Goal: Information Seeking & Learning: Find specific page/section

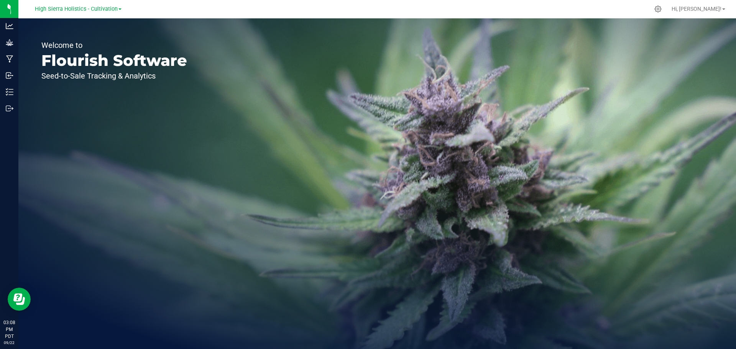
click at [117, 12] on link "High Sierra Holistics - Cultivation" at bounding box center [78, 8] width 87 height 7
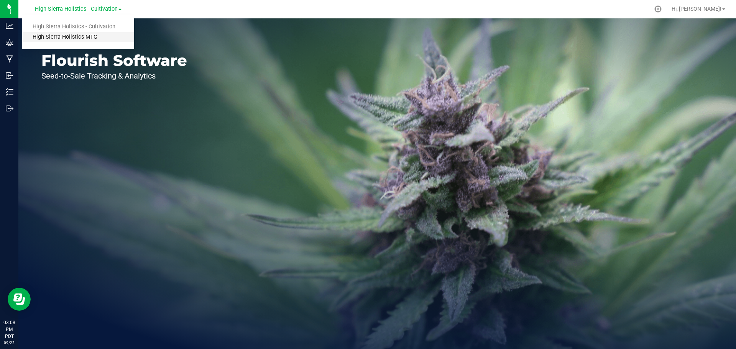
click at [84, 37] on link "High Sierra Holistics MFG" at bounding box center [78, 37] width 112 height 10
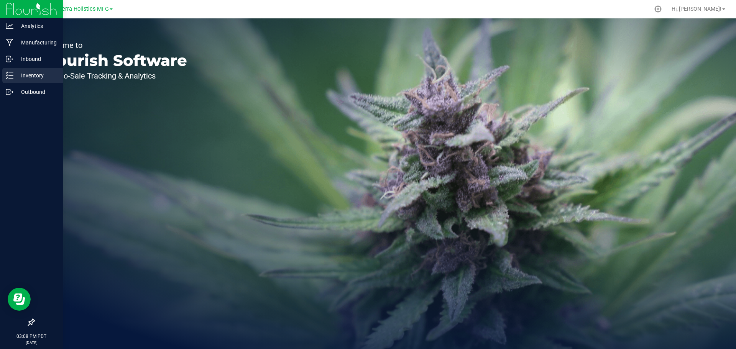
click at [30, 80] on p "Inventory" at bounding box center [36, 75] width 46 height 9
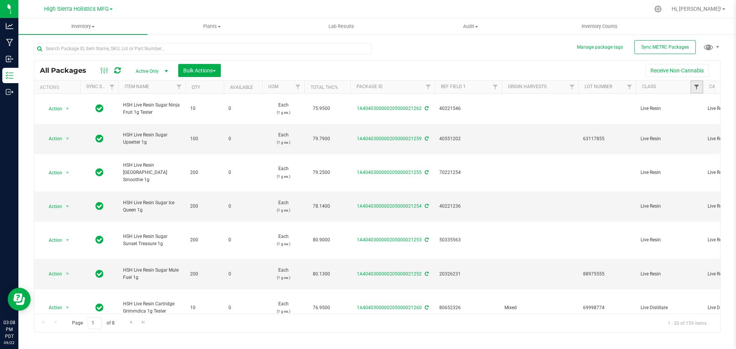
click at [696, 89] on span "Filter" at bounding box center [696, 87] width 6 height 6
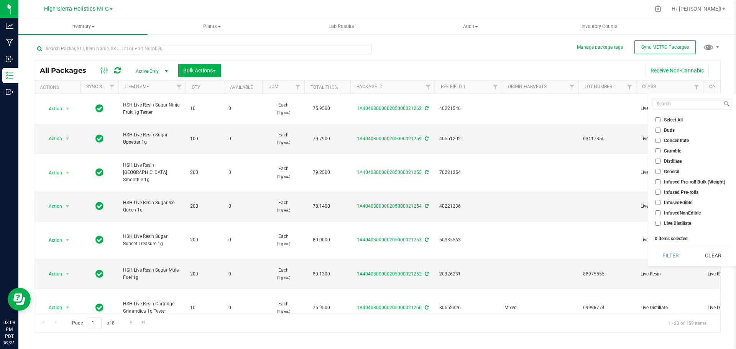
click at [669, 130] on span "Buds" at bounding box center [669, 130] width 11 height 5
click at [660, 130] on input "Buds" at bounding box center [657, 130] width 5 height 5
checkbox input "true"
click at [659, 254] on button "Filter" at bounding box center [670, 255] width 37 height 17
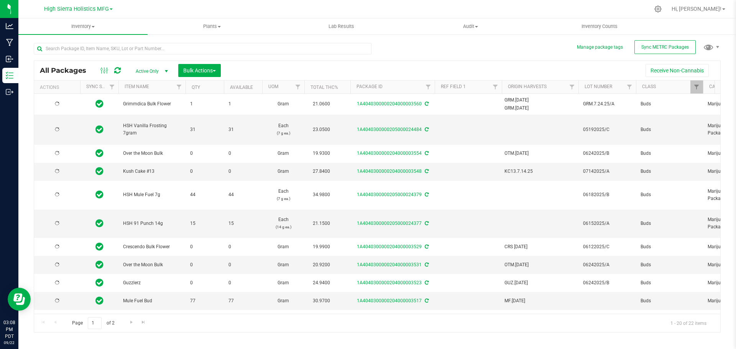
type input "[DATE]"
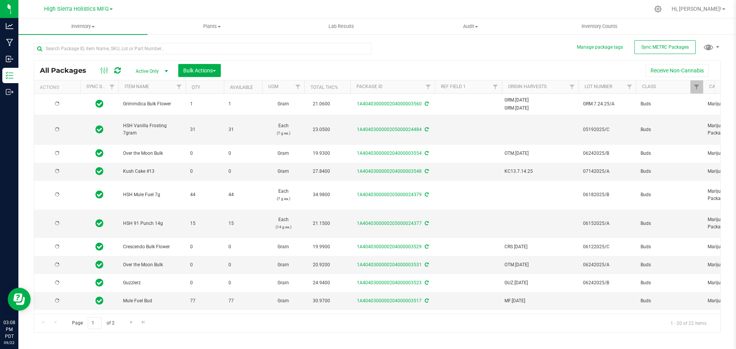
type input "[DATE]"
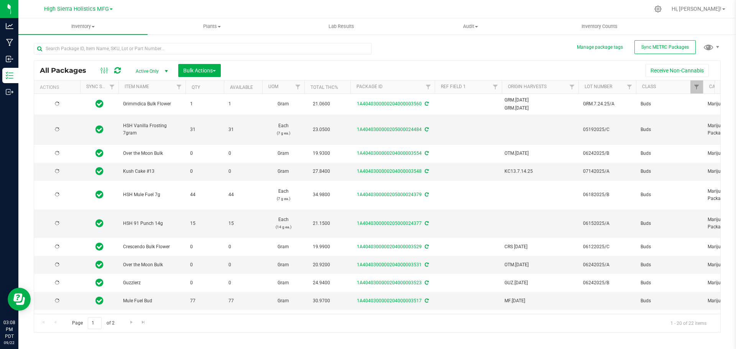
type input "[DATE]"
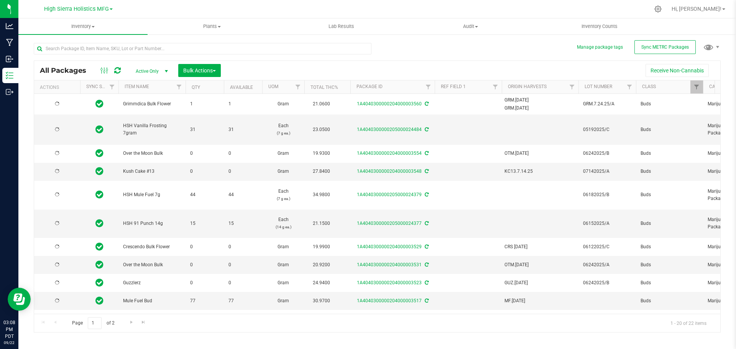
type input "[DATE]"
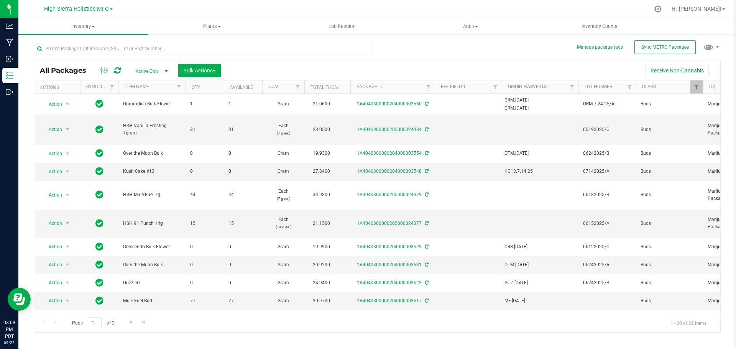
click at [209, 89] on th "Qty" at bounding box center [205, 86] width 38 height 13
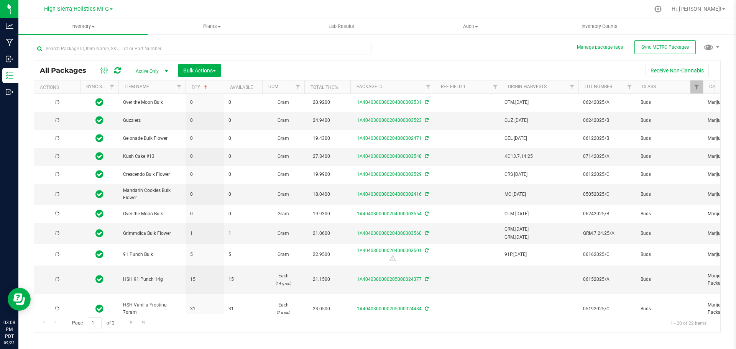
type input "[DATE]"
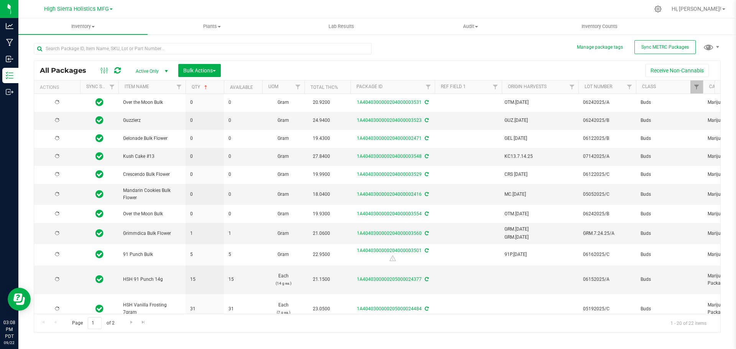
type input "[DATE]"
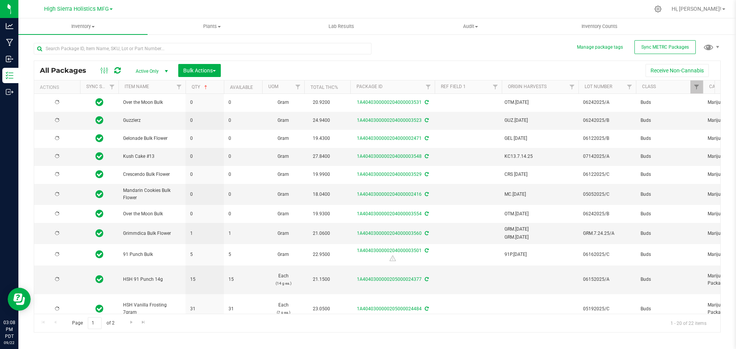
type input "[DATE]"
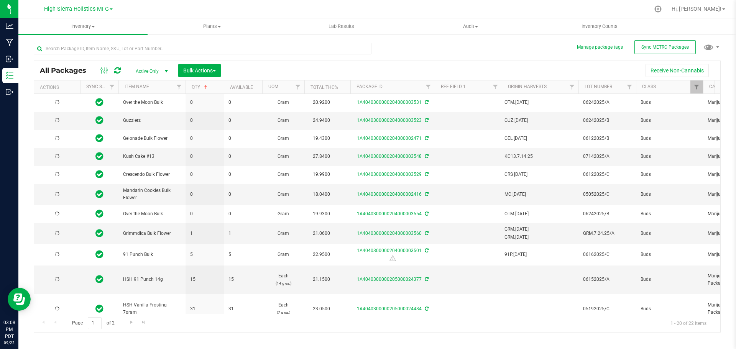
type input "[DATE]"
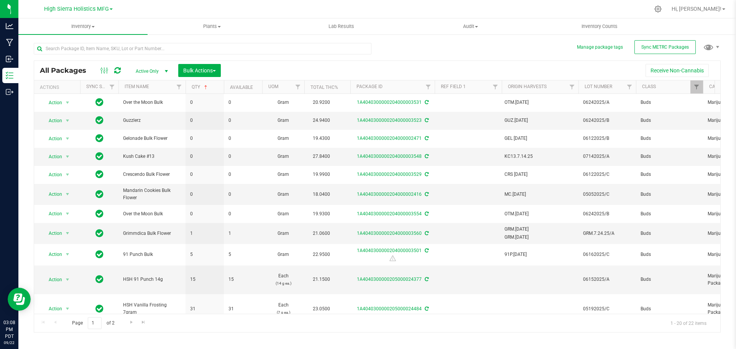
click at [209, 89] on th "Qty" at bounding box center [205, 86] width 38 height 13
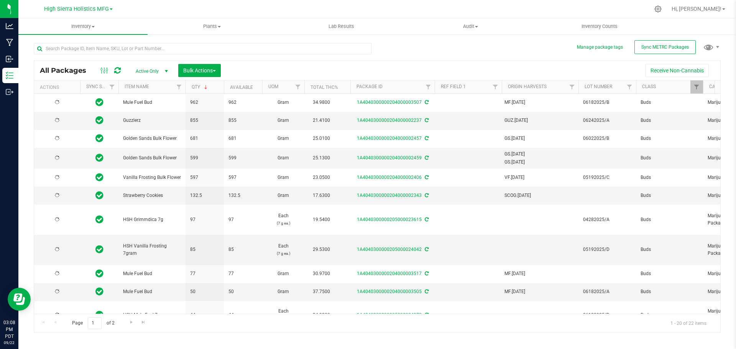
type input "[DATE]"
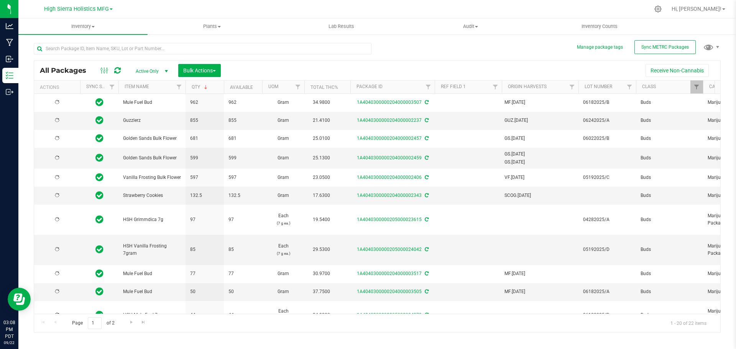
type input "[DATE]"
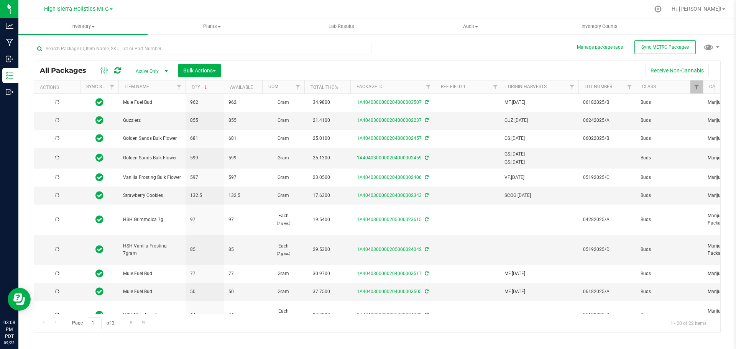
type input "[DATE]"
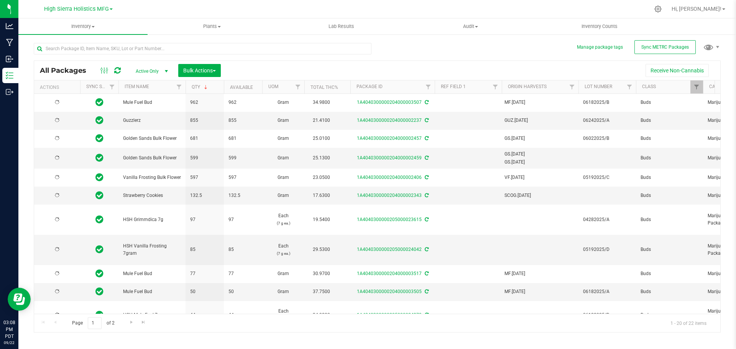
type input "[DATE]"
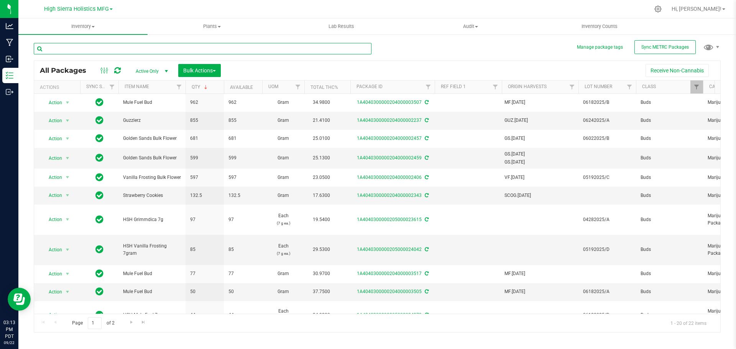
click at [100, 49] on input "text" at bounding box center [203, 48] width 338 height 11
click at [704, 87] on div at bounding box center [702, 86] width 3 height 13
click at [701, 87] on div at bounding box center [702, 86] width 3 height 13
click at [696, 87] on span "Filter" at bounding box center [696, 87] width 6 height 6
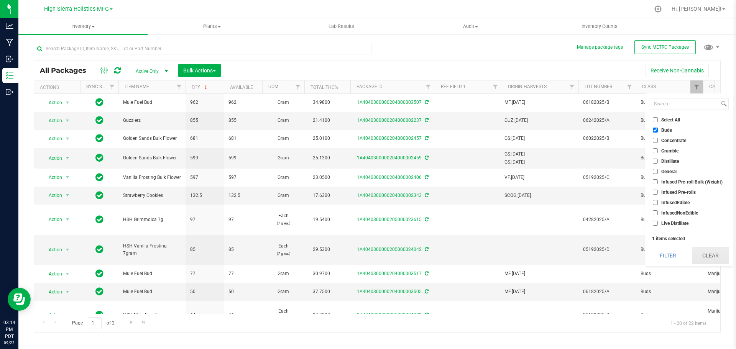
click at [716, 255] on button "Clear" at bounding box center [710, 255] width 37 height 17
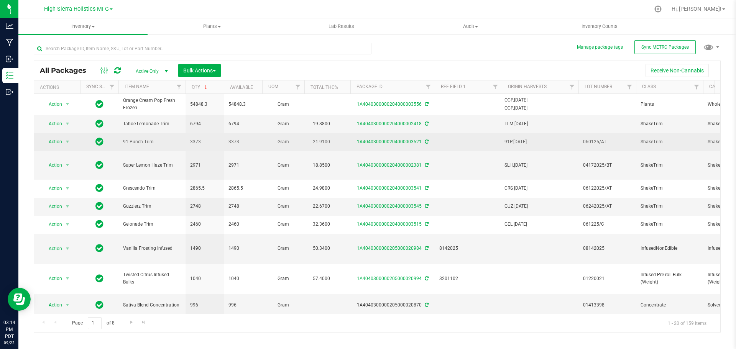
type input "[DATE]"
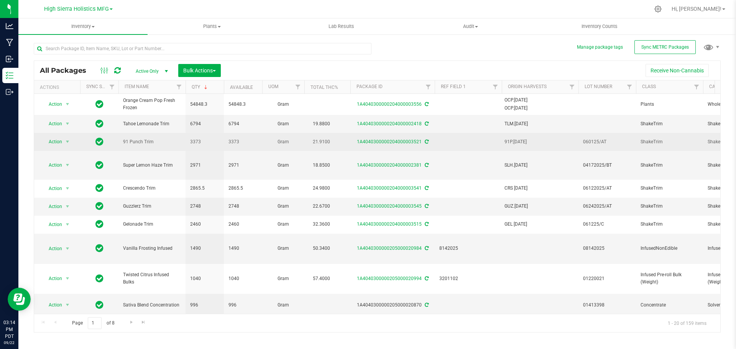
type input "[DATE]"
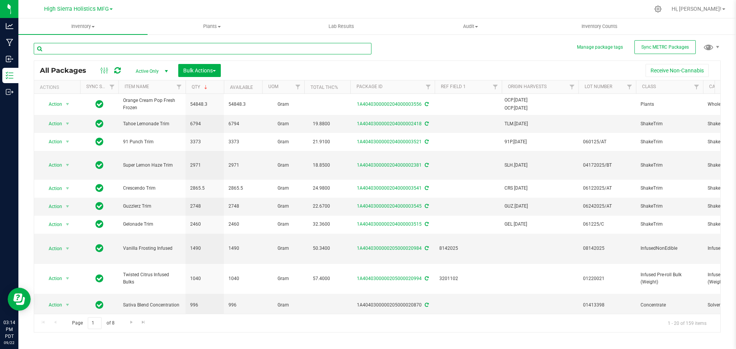
click at [66, 49] on input "text" at bounding box center [203, 48] width 338 height 11
type input "infused"
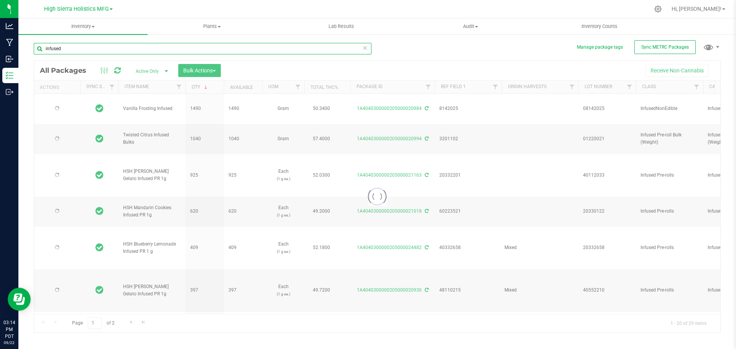
type input "[DATE]"
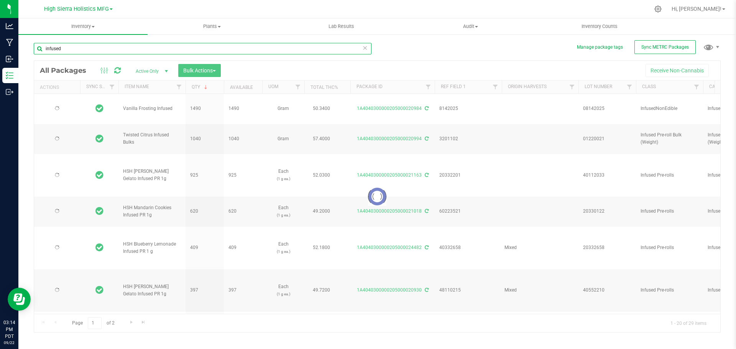
type input "[DATE]"
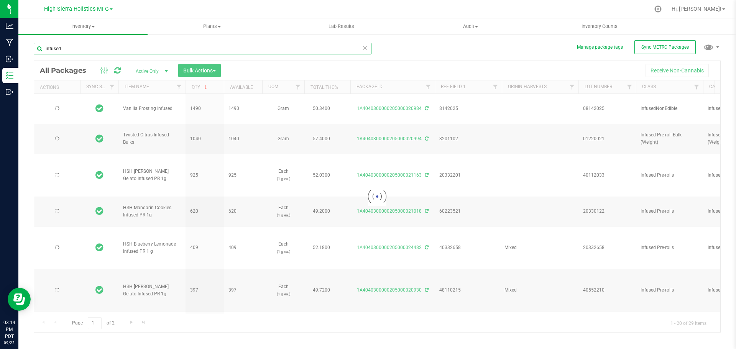
type input "[DATE]"
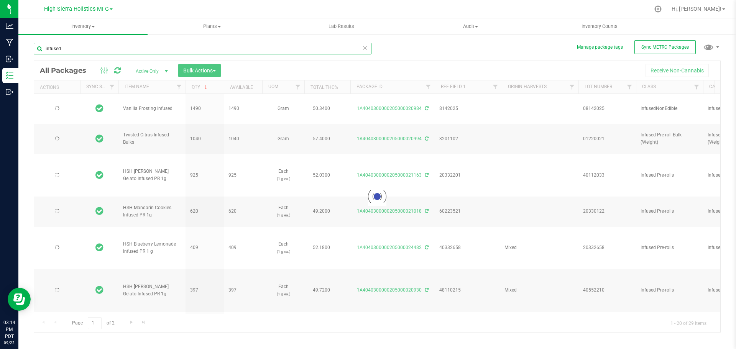
type input "[DATE]"
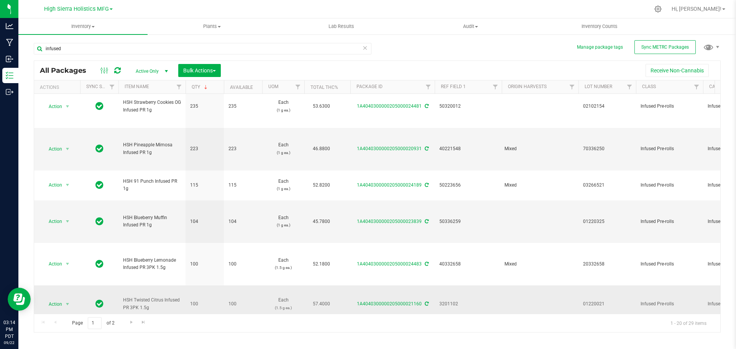
scroll to position [553, 0]
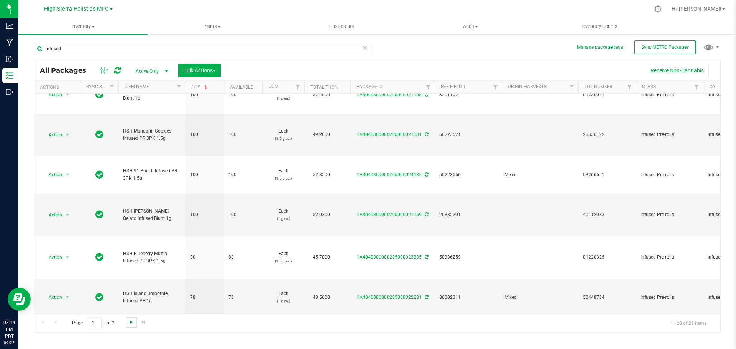
click at [130, 323] on span "Go to the next page" at bounding box center [131, 322] width 6 height 6
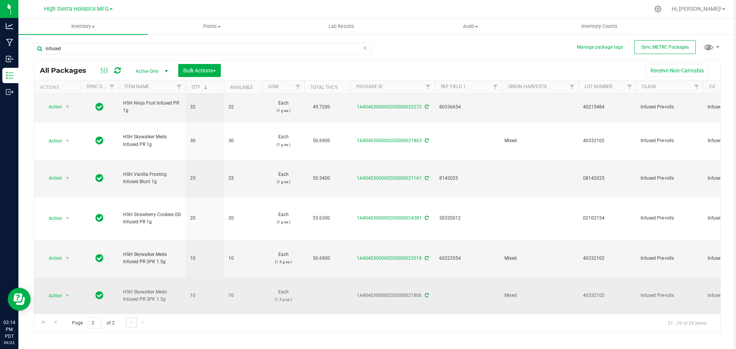
scroll to position [107, 0]
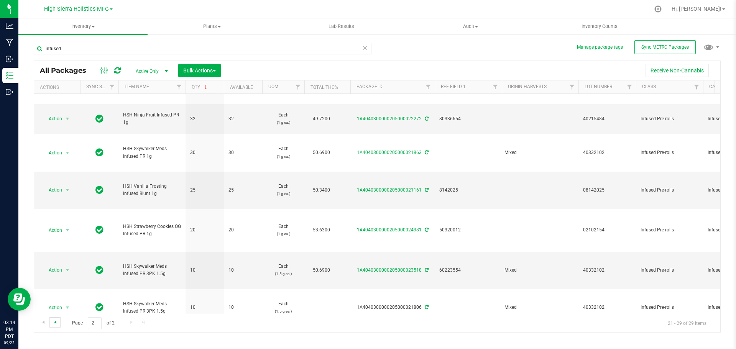
click at [54, 322] on span "Go to the previous page" at bounding box center [55, 322] width 6 height 6
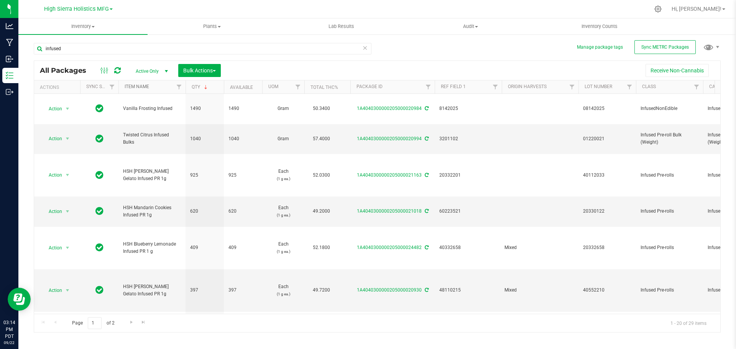
click at [147, 89] on link "Item Name" at bounding box center [137, 86] width 25 height 5
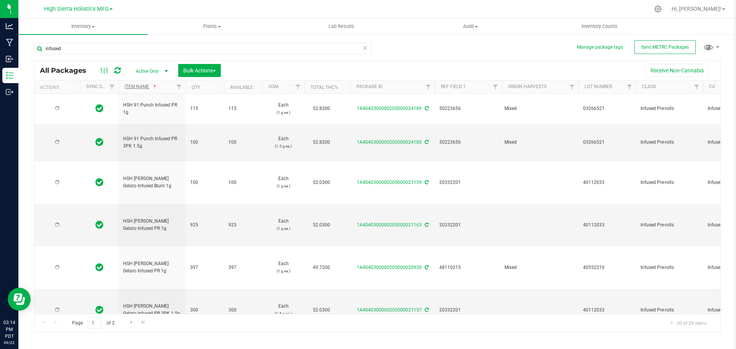
click at [147, 89] on th "Item Name" at bounding box center [151, 86] width 67 height 13
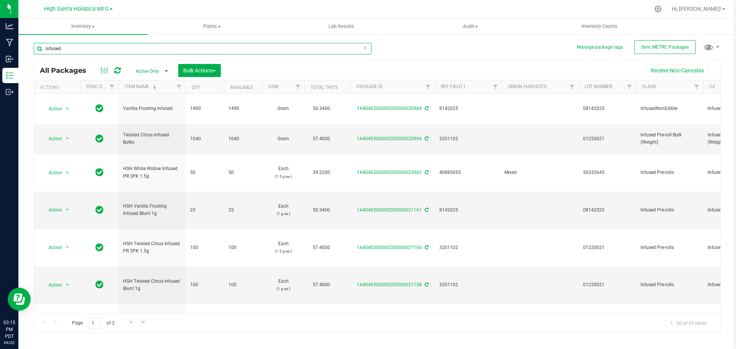
click at [83, 46] on input "infused" at bounding box center [203, 48] width 338 height 11
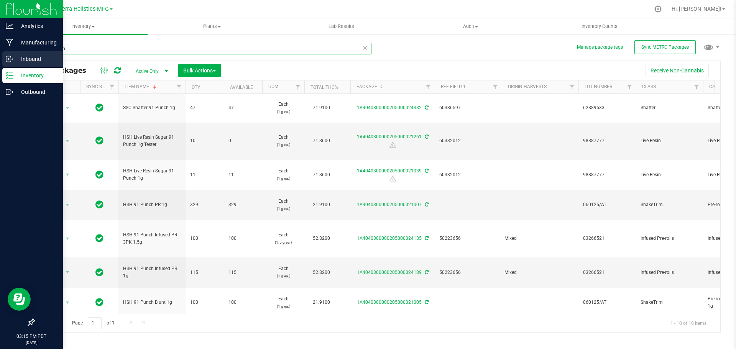
drag, startPoint x: 78, startPoint y: 51, endPoint x: 7, endPoint y: 56, distance: 71.1
click at [7, 56] on div "Analytics Manufacturing Inbound Inventory Outbound 03:15 PM PDT [DATE] 09/22 Hi…" at bounding box center [368, 174] width 736 height 349
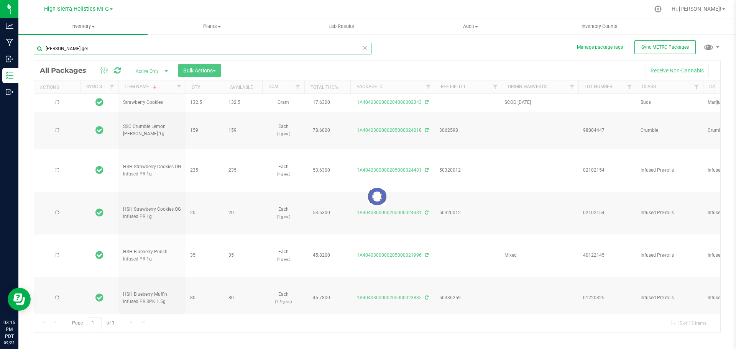
type input "[PERSON_NAME]"
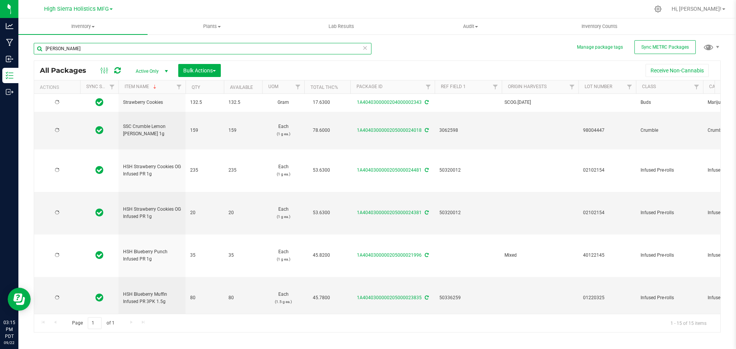
type input "[DATE]"
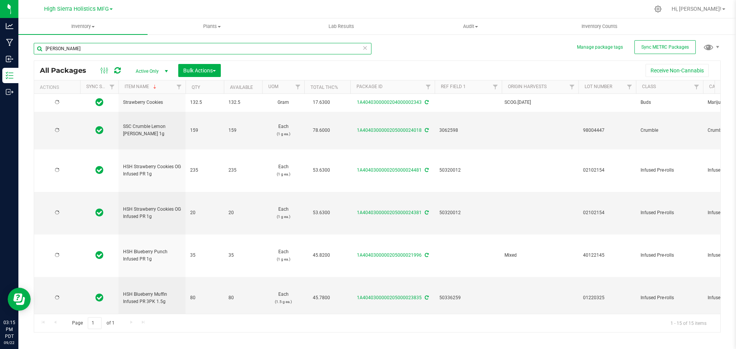
type input "[DATE]"
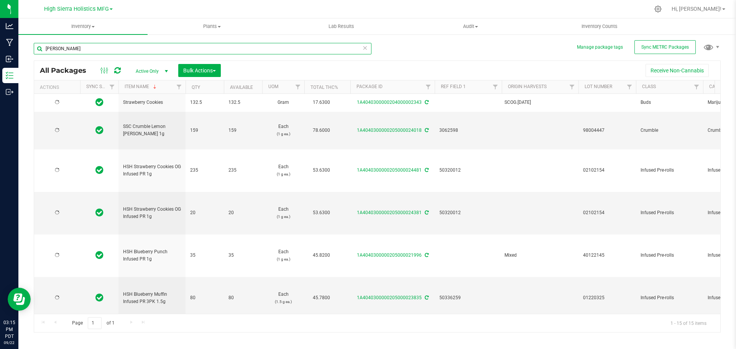
type input "[DATE]"
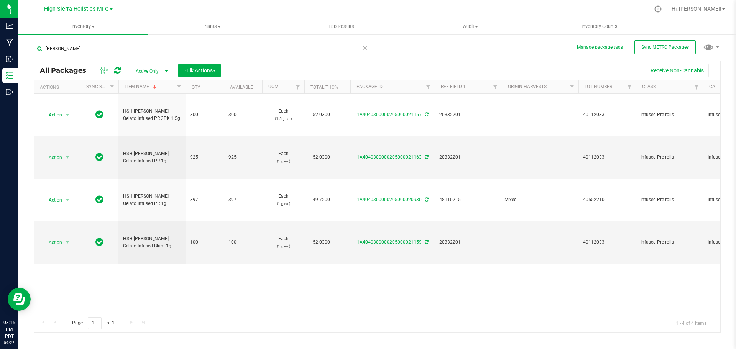
click at [72, 51] on input "[PERSON_NAME]" at bounding box center [203, 48] width 338 height 11
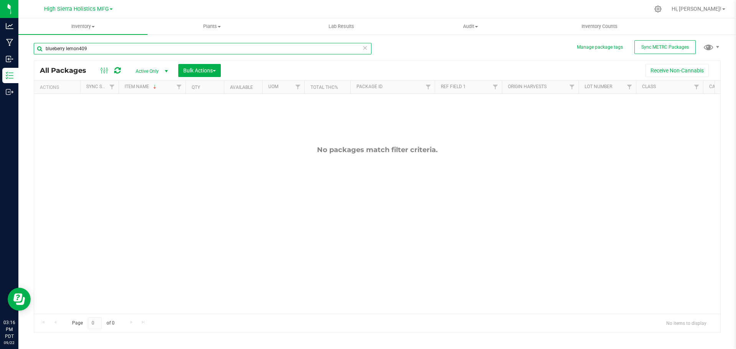
click at [99, 51] on input "blueberry lemon409" at bounding box center [203, 48] width 338 height 11
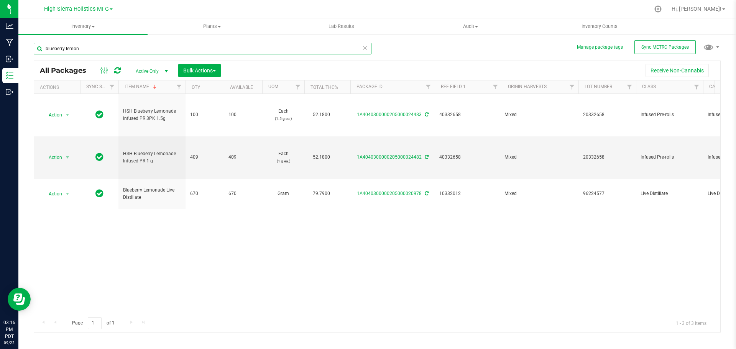
drag, startPoint x: 84, startPoint y: 46, endPoint x: 66, endPoint y: 49, distance: 18.7
click at [66, 49] on input "blueberry lemon" at bounding box center [203, 48] width 338 height 11
drag, startPoint x: 82, startPoint y: 50, endPoint x: 66, endPoint y: 49, distance: 15.7
click at [66, 49] on input "blueberry muffin" at bounding box center [203, 48] width 338 height 11
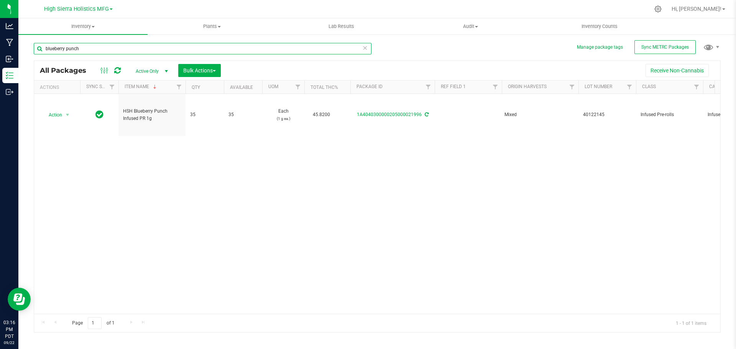
drag, startPoint x: 95, startPoint y: 49, endPoint x: 22, endPoint y: 55, distance: 73.4
click at [23, 54] on div "Manage package tags Sync METRC Packages blueberry punch All Packages Active Onl…" at bounding box center [377, 151] width 718 height 234
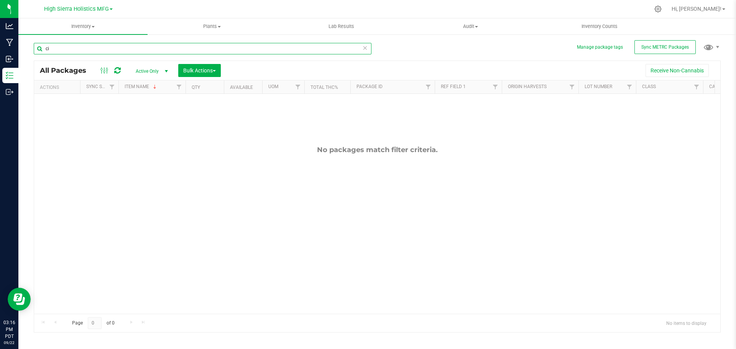
type input "c"
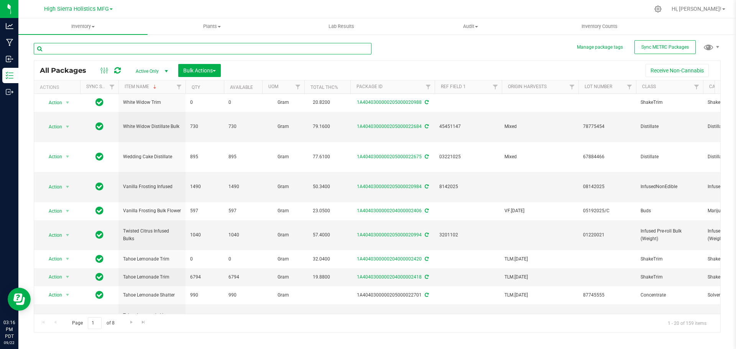
click at [120, 46] on input "text" at bounding box center [203, 48] width 338 height 11
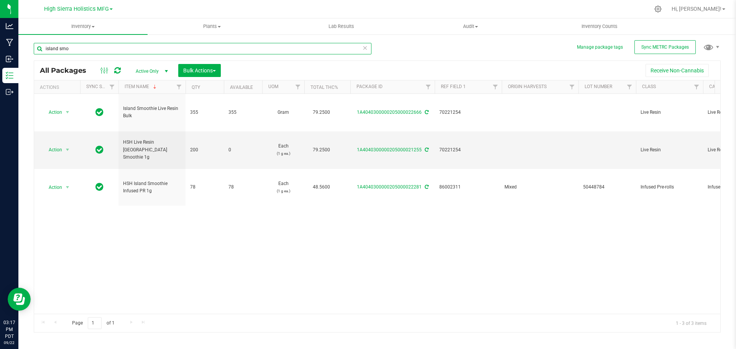
click at [83, 50] on input "island smo" at bounding box center [203, 48] width 338 height 11
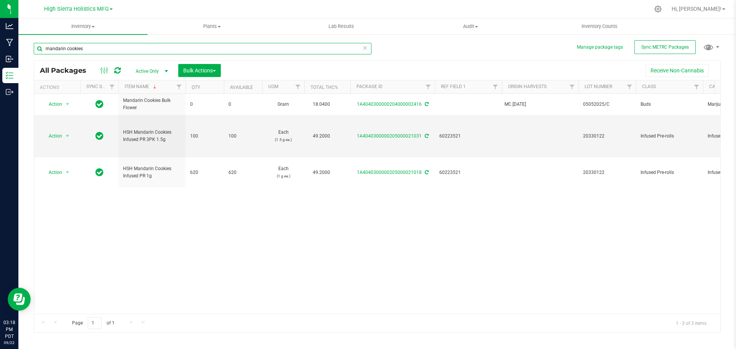
drag, startPoint x: 90, startPoint y: 51, endPoint x: 29, endPoint y: 52, distance: 61.3
click at [29, 52] on div "Manage package tags Sync METRC Packages mandarin cookies All Packages Active On…" at bounding box center [377, 151] width 718 height 234
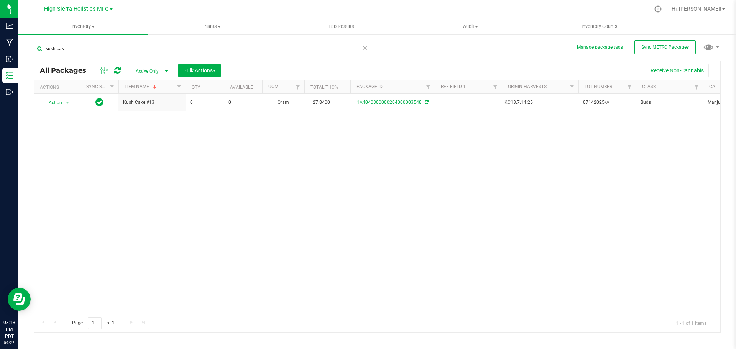
click at [81, 49] on input "kush cak" at bounding box center [203, 48] width 338 height 11
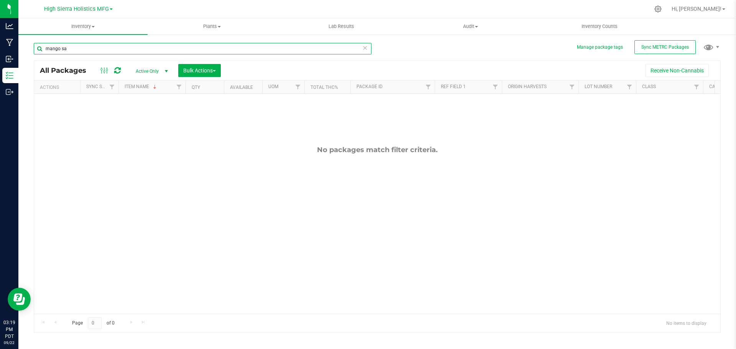
click at [102, 48] on input "mango sa" at bounding box center [203, 48] width 338 height 11
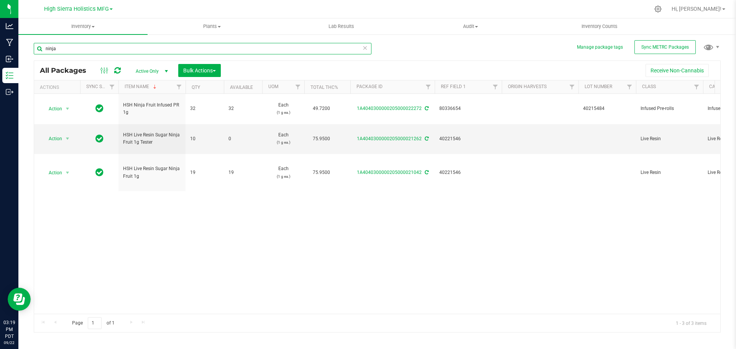
click at [75, 46] on input "ninja" at bounding box center [203, 48] width 338 height 11
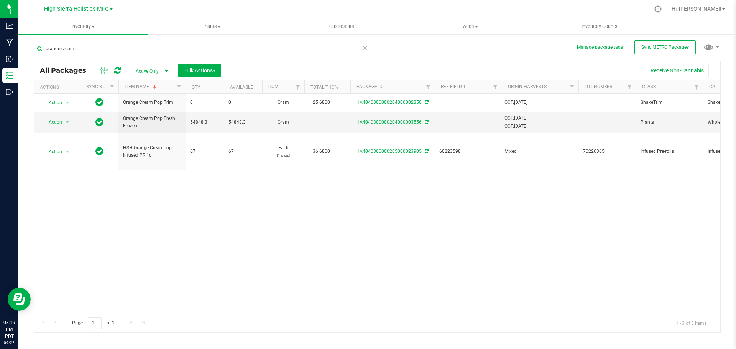
click at [86, 48] on input "orange cream" at bounding box center [203, 48] width 338 height 11
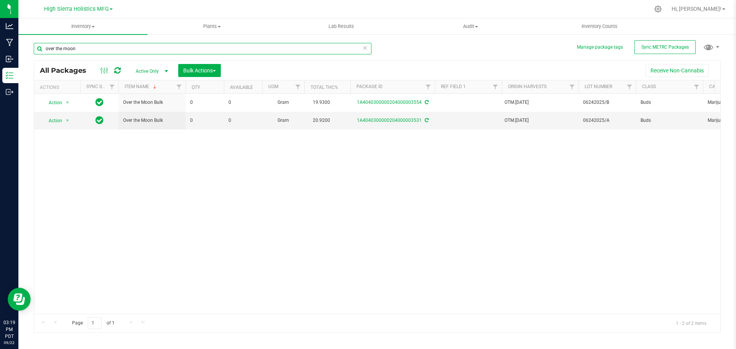
click at [61, 49] on input "over the moon" at bounding box center [203, 48] width 338 height 11
click at [79, 49] on input "over the moon" at bounding box center [203, 48] width 338 height 11
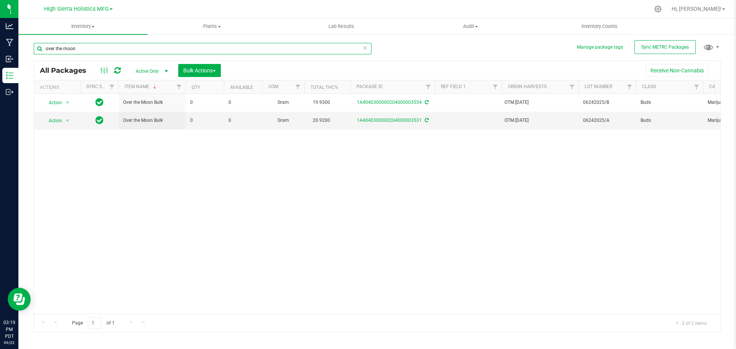
click at [79, 49] on input "over the moon" at bounding box center [203, 48] width 338 height 11
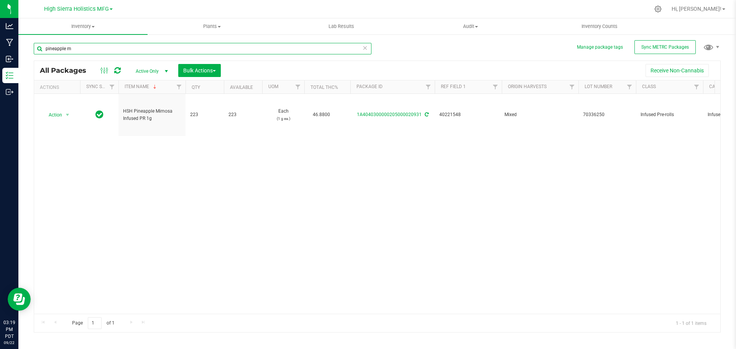
click at [132, 51] on input "pineapple m" at bounding box center [203, 48] width 338 height 11
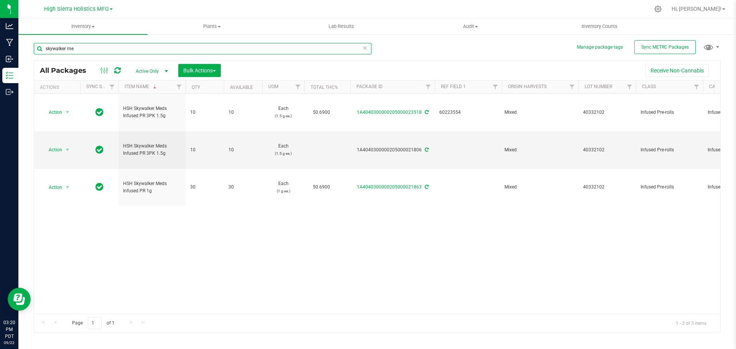
click at [95, 46] on input "skywalker me" at bounding box center [203, 48] width 338 height 11
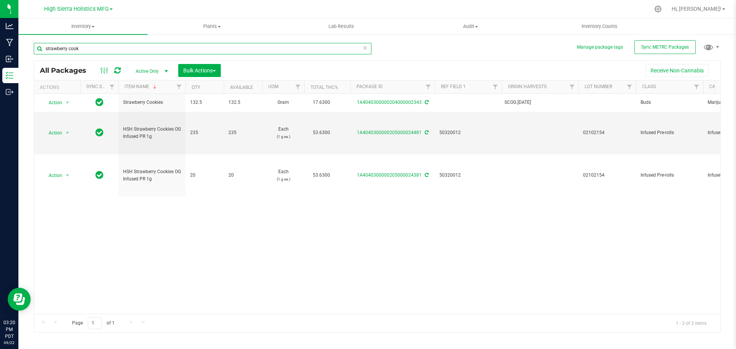
click at [92, 46] on input "strawberry cook" at bounding box center [203, 48] width 338 height 11
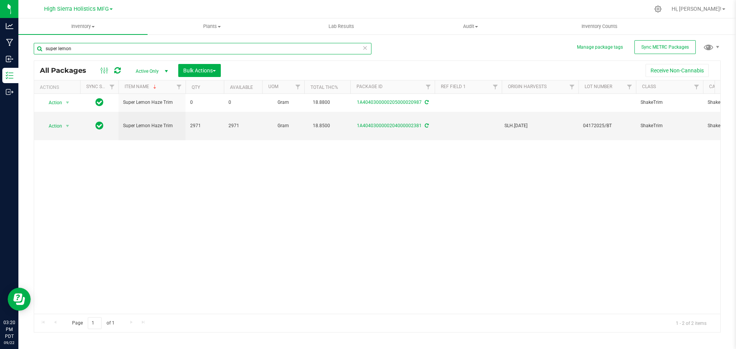
click at [99, 49] on input "super lemon" at bounding box center [203, 48] width 338 height 11
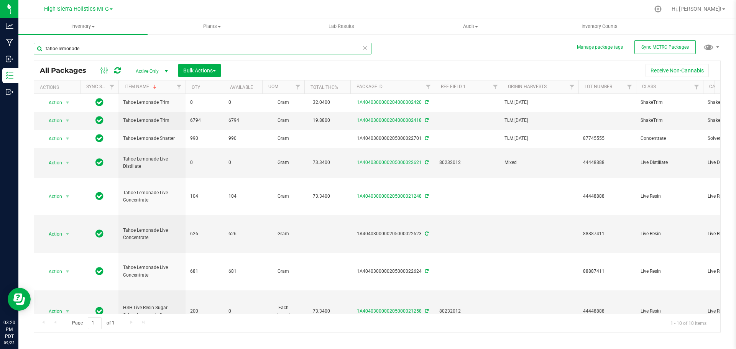
click at [72, 48] on input "tahoe lemonade" at bounding box center [203, 48] width 338 height 11
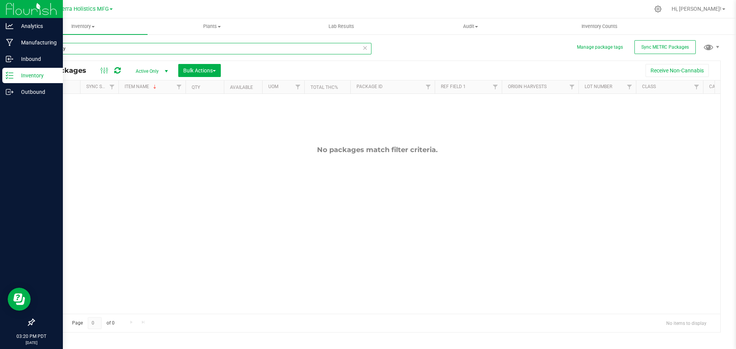
type input "tahoe sky"
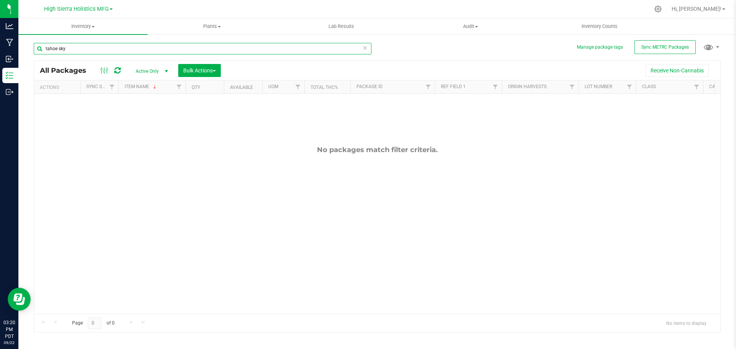
click at [92, 50] on input "tahoe sky" at bounding box center [203, 48] width 338 height 11
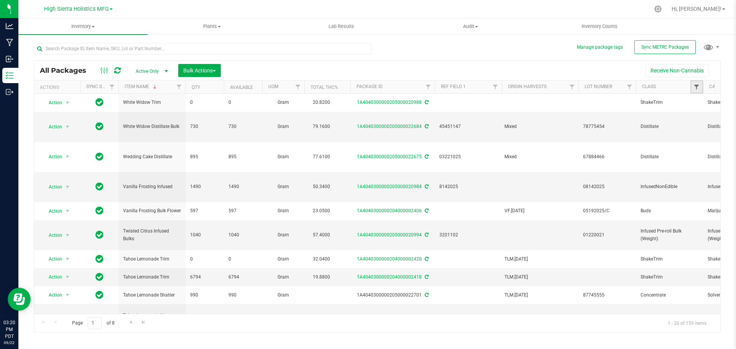
click at [699, 86] on span "Filter" at bounding box center [696, 87] width 6 height 6
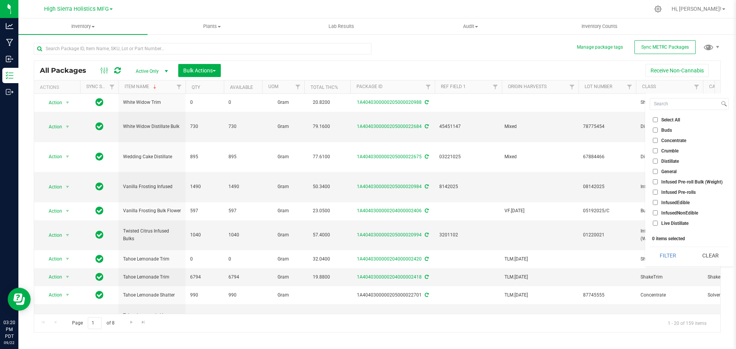
click at [663, 192] on span "Infused Pre-rolls" at bounding box center [678, 192] width 34 height 5
click at [658, 192] on input "Infused Pre-rolls" at bounding box center [655, 192] width 5 height 5
click at [668, 193] on span "Infused Pre-rolls" at bounding box center [678, 192] width 34 height 5
click at [658, 193] on input "Infused Pre-rolls" at bounding box center [655, 192] width 5 height 5
checkbox input "false"
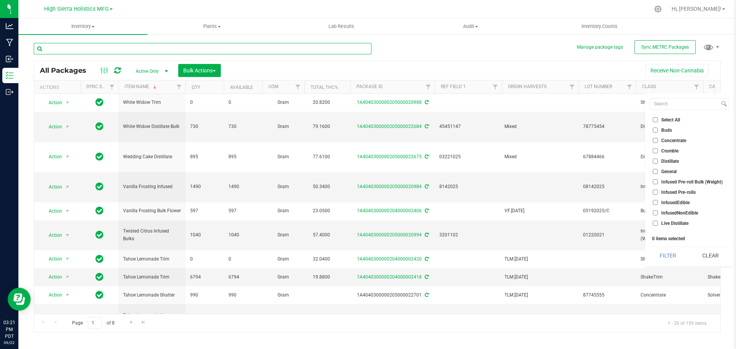
click at [95, 47] on input "text" at bounding box center [203, 48] width 338 height 11
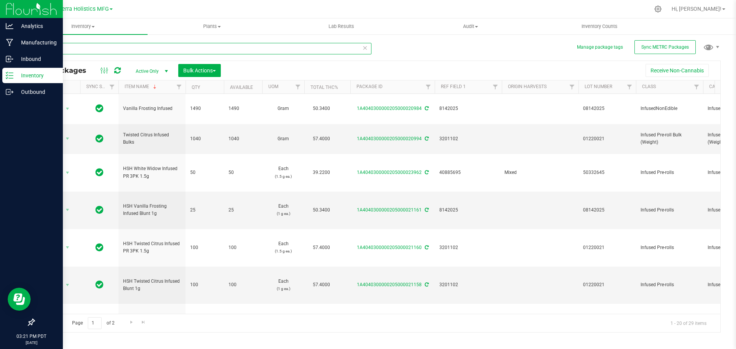
type input "infuse"
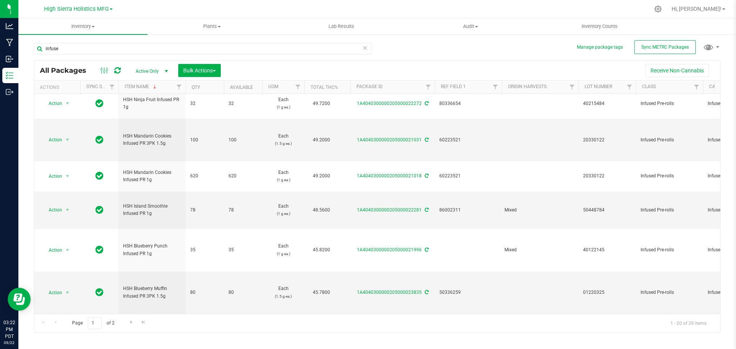
scroll to position [569, 0]
click at [128, 325] on span "Go to the next page" at bounding box center [131, 322] width 6 height 6
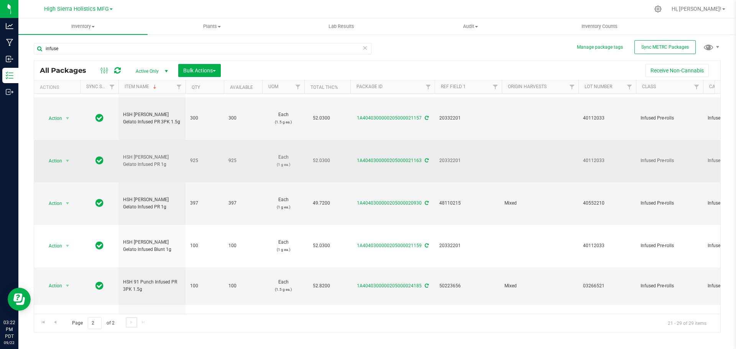
scroll to position [131, 0]
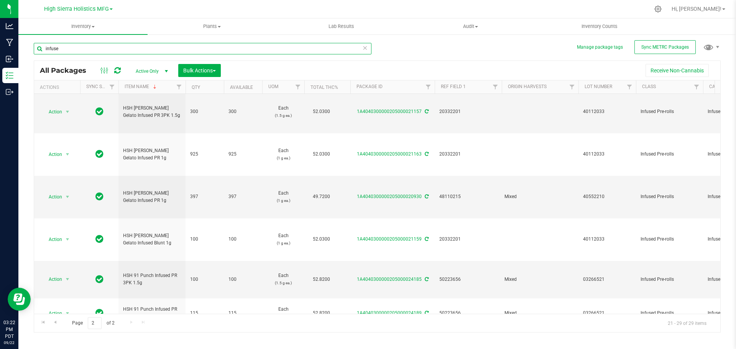
click at [64, 48] on input "infuse" at bounding box center [203, 48] width 338 height 11
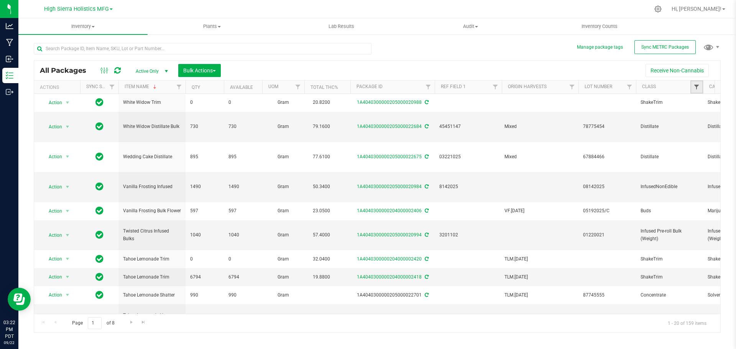
click at [698, 88] on span "Filter" at bounding box center [696, 87] width 6 height 6
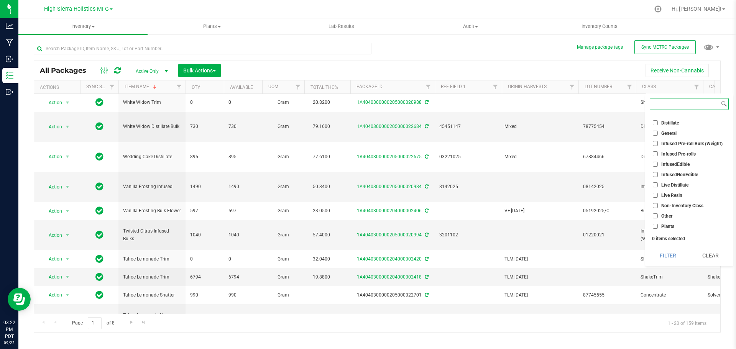
scroll to position [59, 0]
click at [672, 175] on span "Live Resin" at bounding box center [671, 175] width 21 height 5
click at [658, 175] on input "Live Resin" at bounding box center [655, 174] width 5 height 5
checkbox input "true"
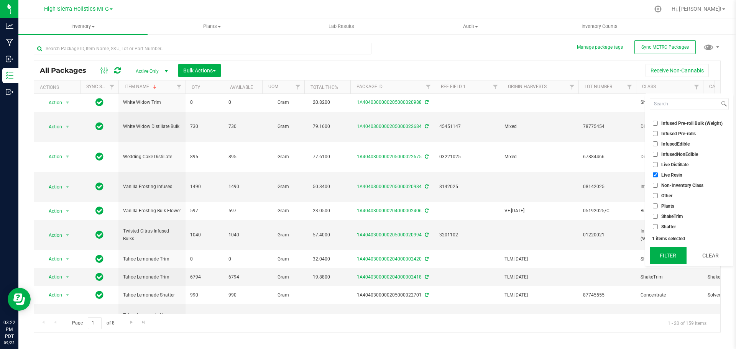
click at [675, 257] on button "Filter" at bounding box center [668, 255] width 37 height 17
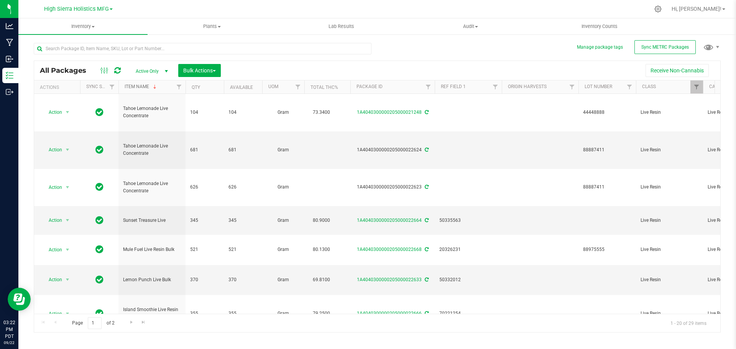
click at [149, 84] on link "Item Name" at bounding box center [141, 86] width 33 height 5
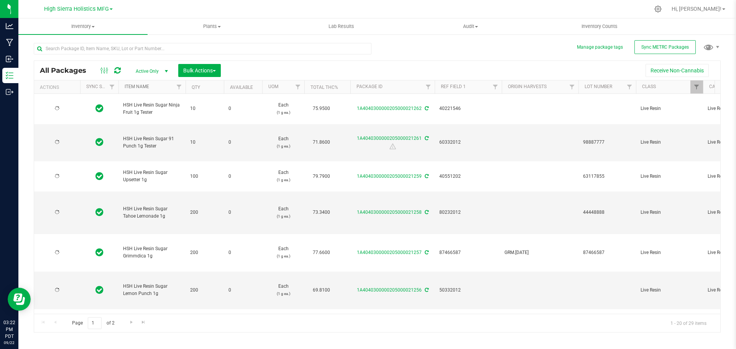
click at [143, 86] on link "Item Name" at bounding box center [137, 86] width 25 height 5
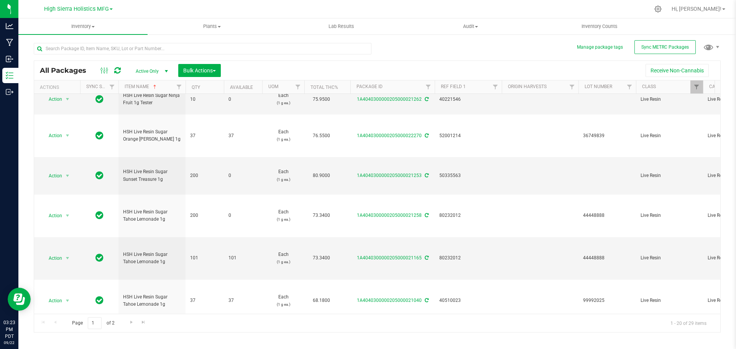
scroll to position [484, 0]
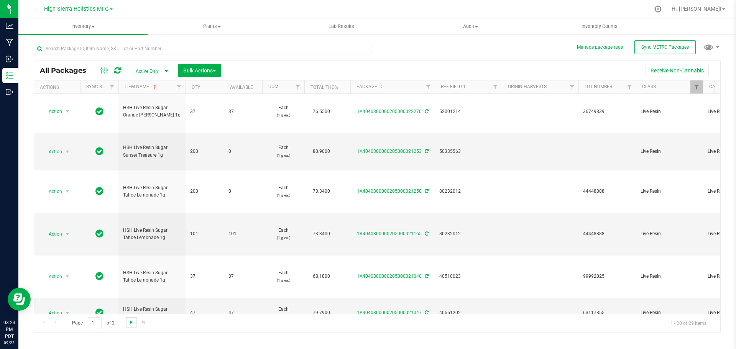
click at [133, 323] on span "Go to the next page" at bounding box center [131, 322] width 6 height 6
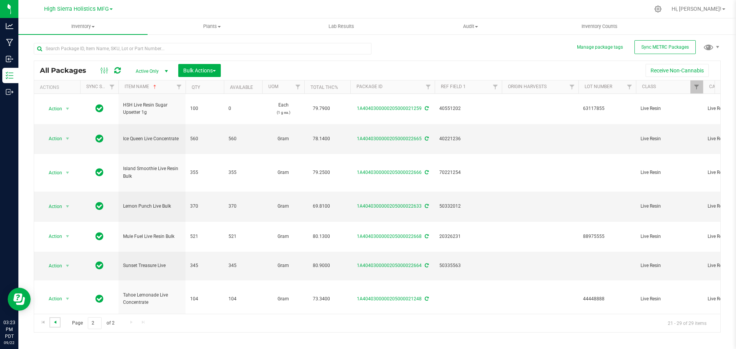
click at [56, 322] on span "Go to the previous page" at bounding box center [55, 322] width 6 height 6
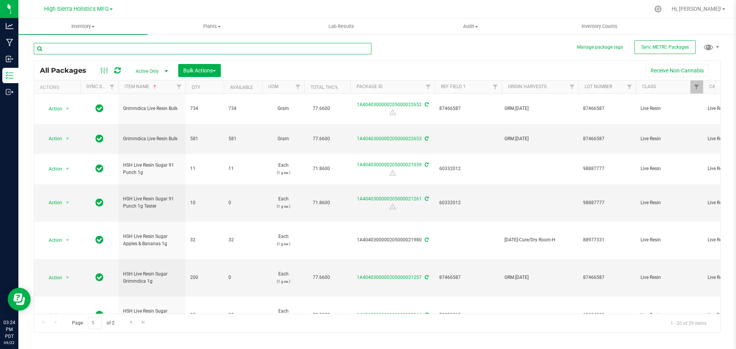
click at [89, 51] on input "text" at bounding box center [203, 48] width 338 height 11
click at [698, 88] on span "Filter" at bounding box center [696, 87] width 6 height 6
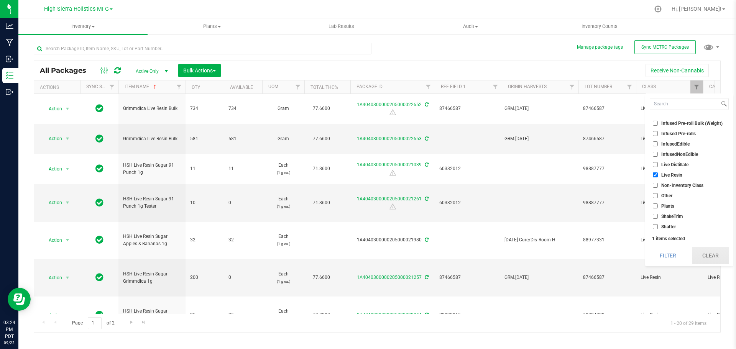
click at [704, 253] on button "Clear" at bounding box center [710, 255] width 37 height 17
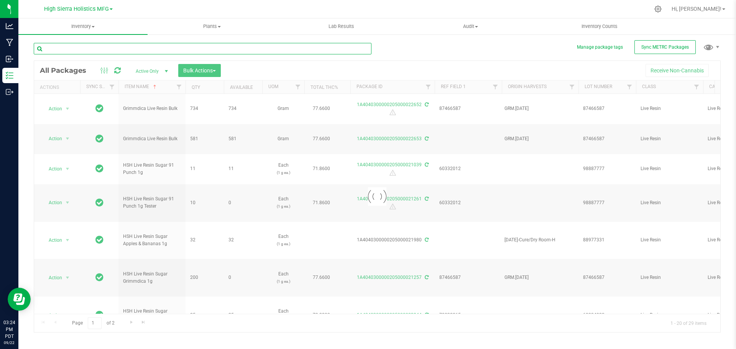
click at [112, 45] on input "text" at bounding box center [203, 48] width 338 height 11
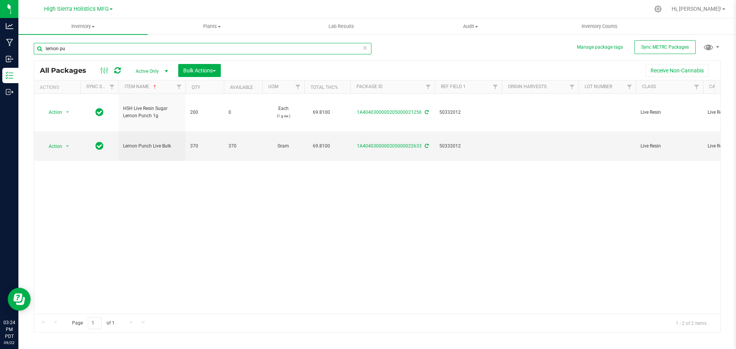
click at [58, 48] on input "lemon pu" at bounding box center [203, 48] width 338 height 11
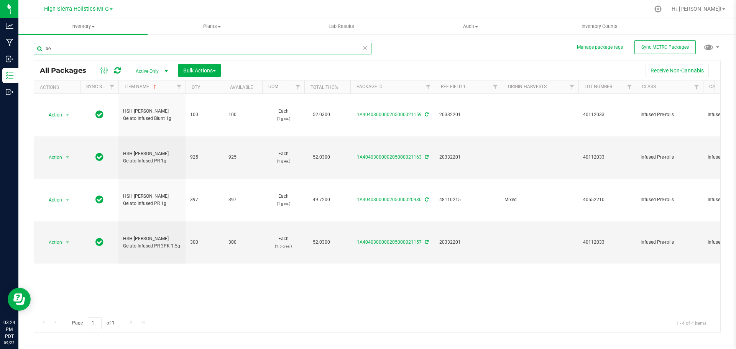
type input "b"
